Goal: Use online tool/utility: Utilize a website feature to perform a specific function

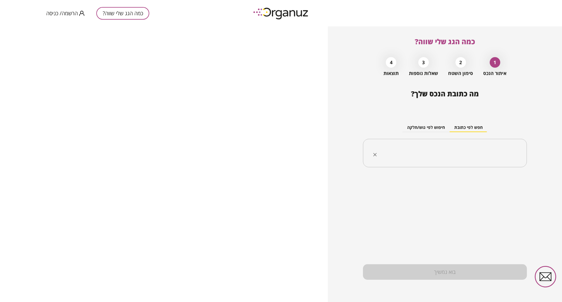
click at [501, 152] on input "text" at bounding box center [446, 153] width 145 height 15
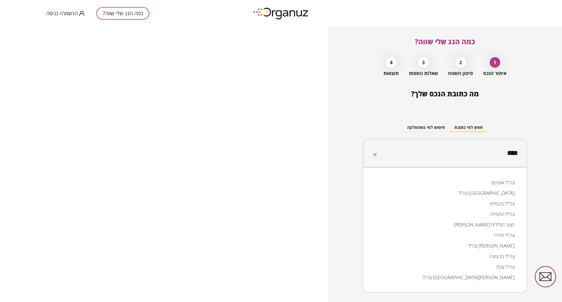
click at [507, 256] on li "צה"ל נס ציונה" at bounding box center [444, 256] width 149 height 11
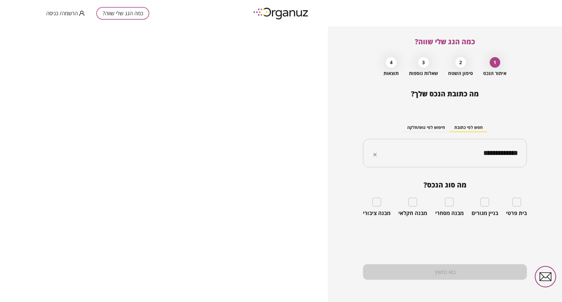
type input "**********"
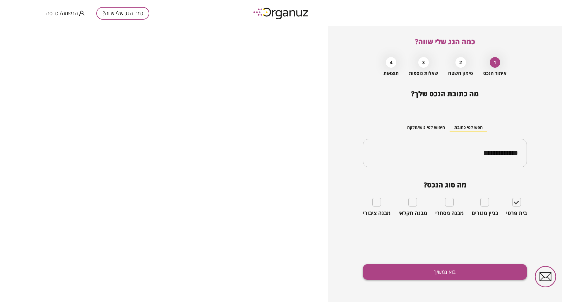
click at [445, 269] on button "בוא נמשיך" at bounding box center [445, 272] width 164 height 16
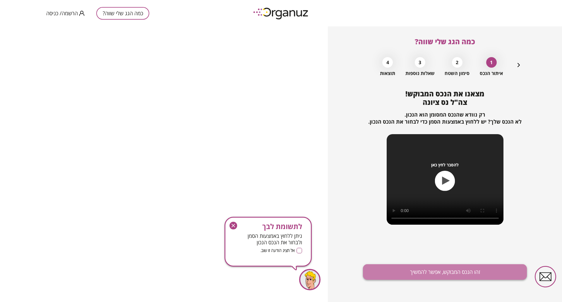
click at [444, 270] on button "זהו הנכס המבוקש, אפשר להמשיך" at bounding box center [445, 272] width 164 height 16
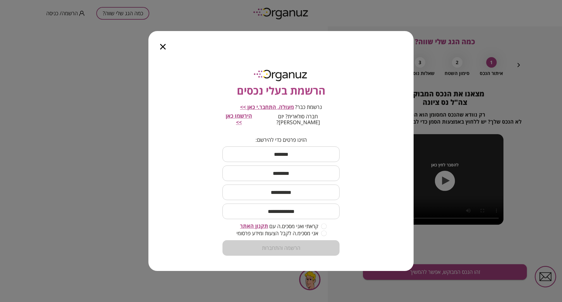
click at [162, 49] on icon "button" at bounding box center [163, 47] width 6 height 6
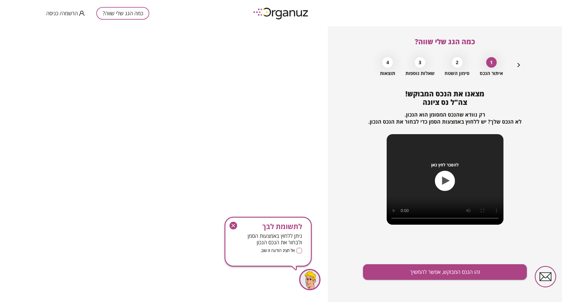
click at [234, 225] on icon "button" at bounding box center [233, 225] width 8 height 8
